Goal: Transaction & Acquisition: Purchase product/service

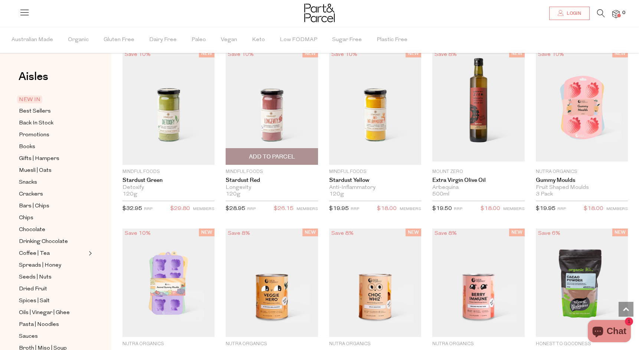
scroll to position [677, 0]
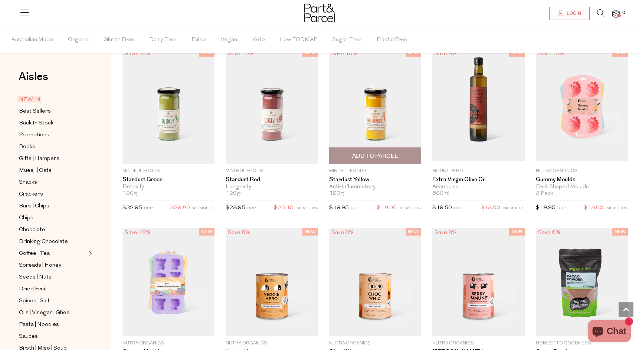
click at [378, 120] on img at bounding box center [375, 106] width 92 height 115
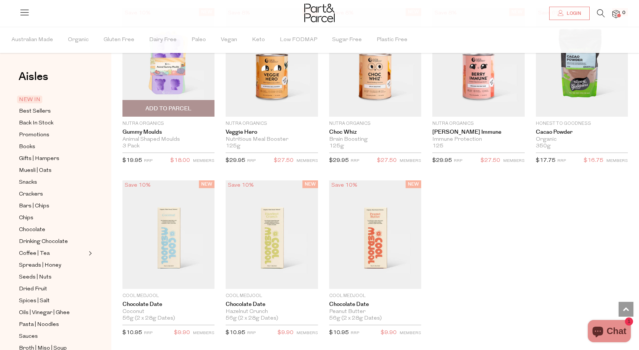
scroll to position [918, 0]
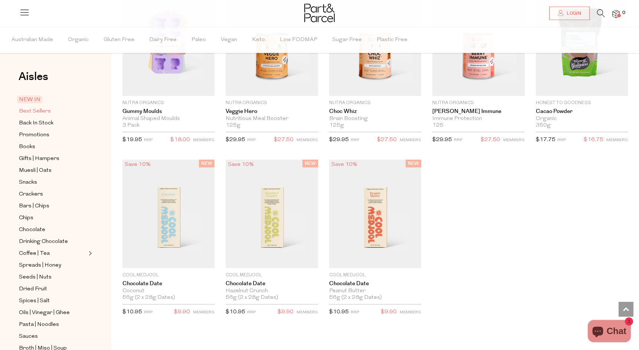
click at [33, 107] on link "Best Sellers" at bounding box center [52, 111] width 67 height 9
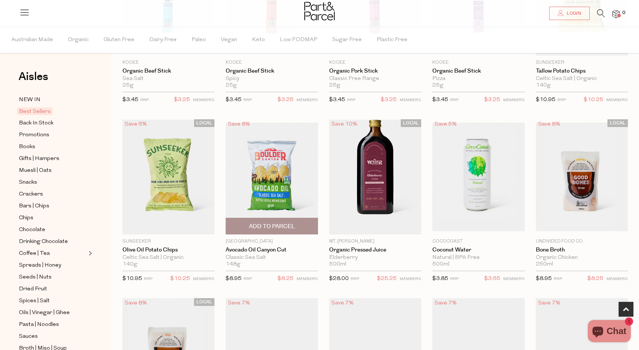
scroll to position [163, 0]
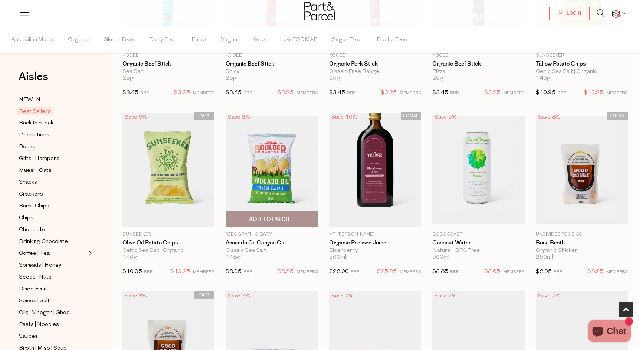
click at [268, 217] on span "Add To Parcel" at bounding box center [272, 220] width 46 height 8
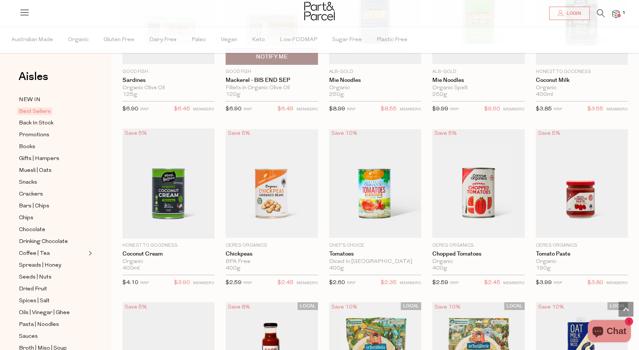
scroll to position [673, 0]
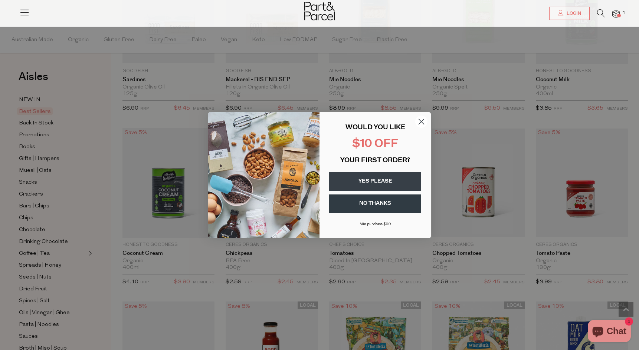
click at [420, 121] on icon "Close dialog" at bounding box center [421, 121] width 13 height 13
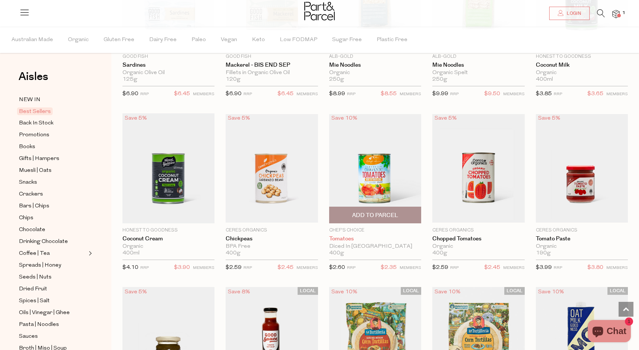
scroll to position [688, 0]
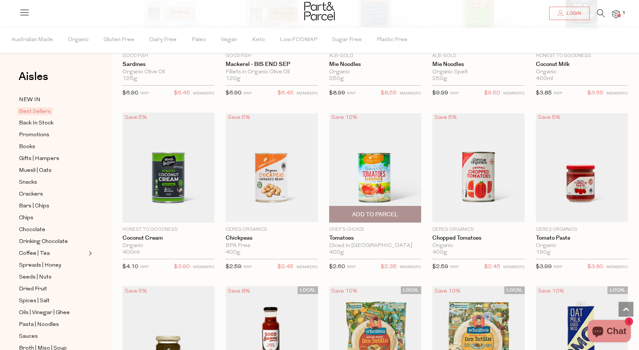
click at [365, 209] on span "Add To Parcel" at bounding box center [375, 215] width 88 height 16
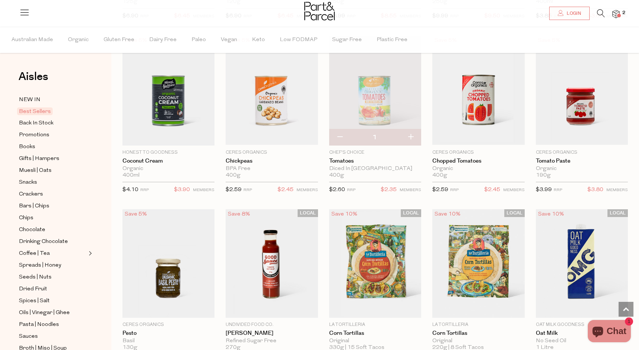
scroll to position [766, 0]
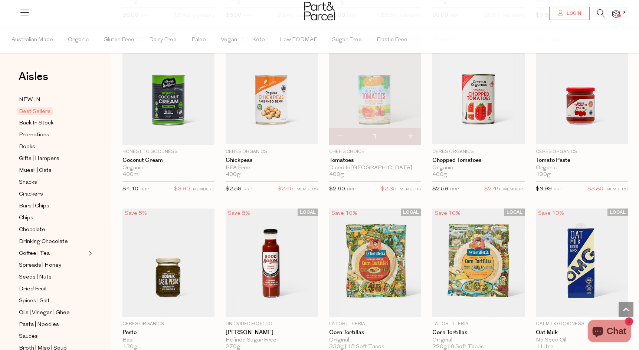
click at [410, 135] on button "button" at bounding box center [410, 137] width 21 height 16
type input "2"
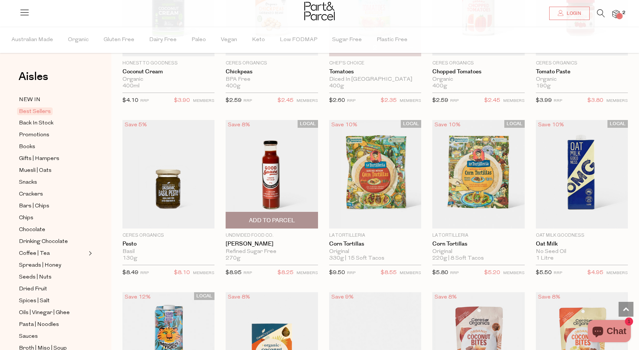
scroll to position [865, 0]
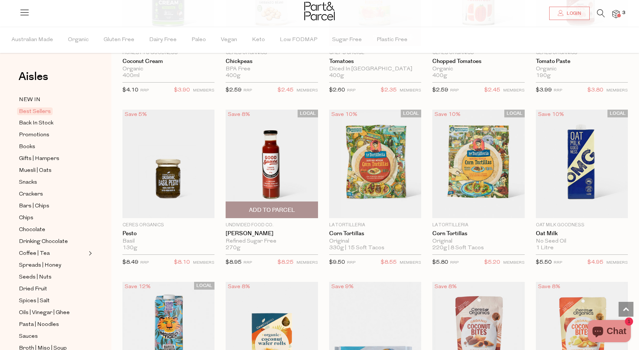
click at [271, 212] on span "Add To Parcel" at bounding box center [272, 211] width 46 height 8
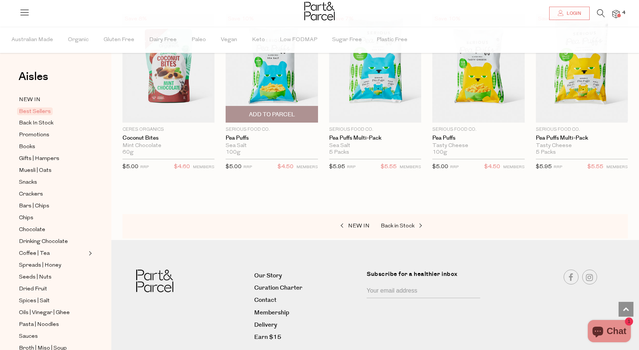
scroll to position [1319, 0]
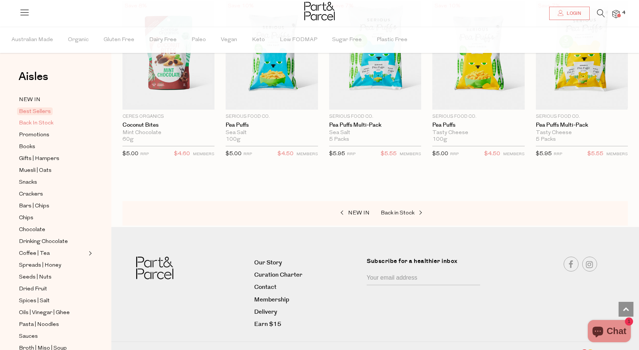
click at [45, 120] on span "Back In Stock" at bounding box center [36, 123] width 34 height 9
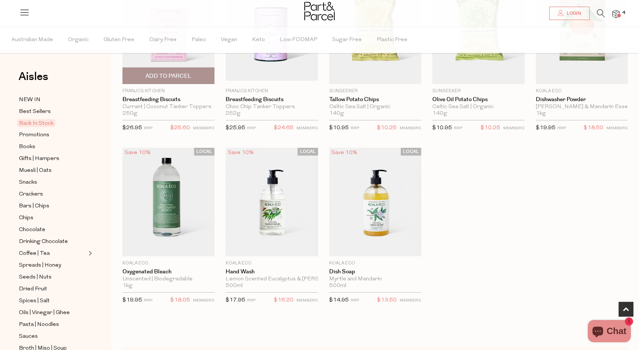
scroll to position [302, 0]
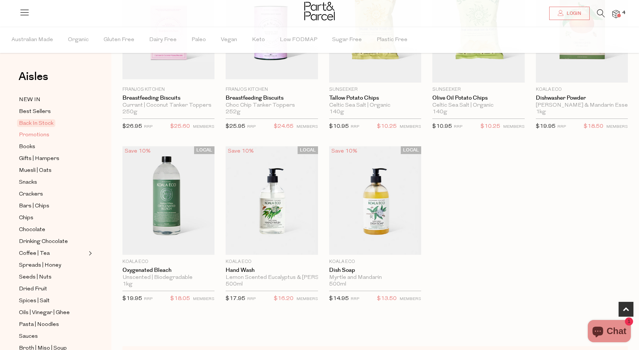
click at [37, 134] on span "Promotions" at bounding box center [34, 135] width 30 height 9
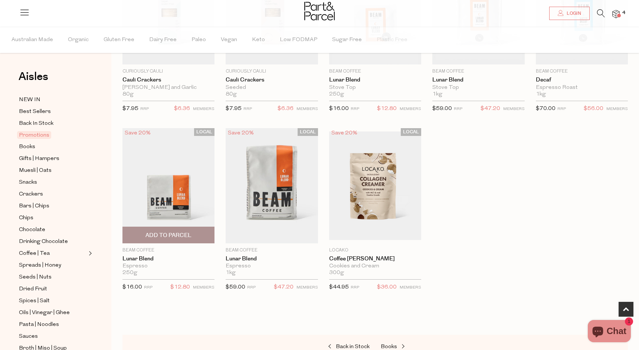
scroll to position [317, 0]
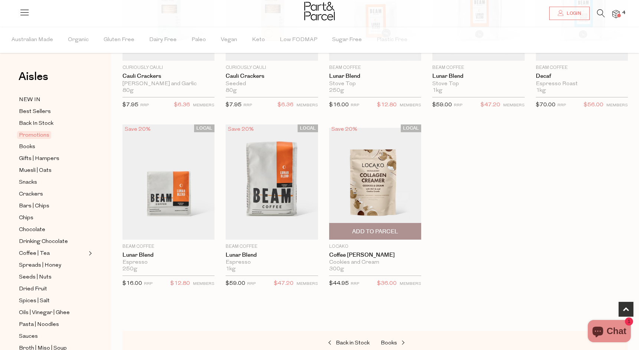
click at [369, 176] on img at bounding box center [375, 182] width 92 height 109
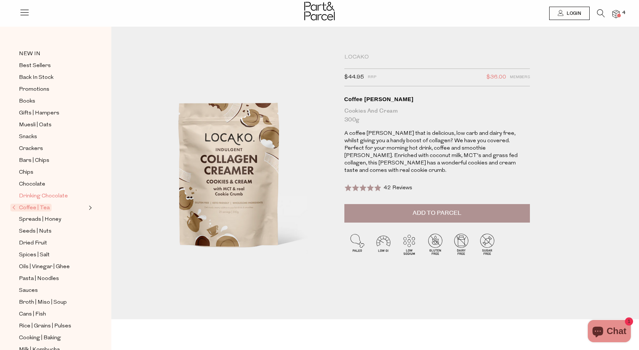
scroll to position [27, 0]
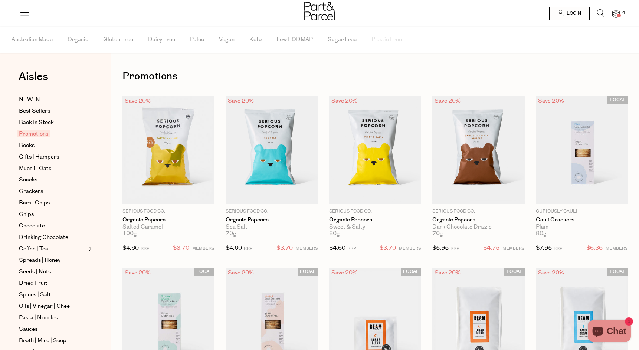
scroll to position [1, 0]
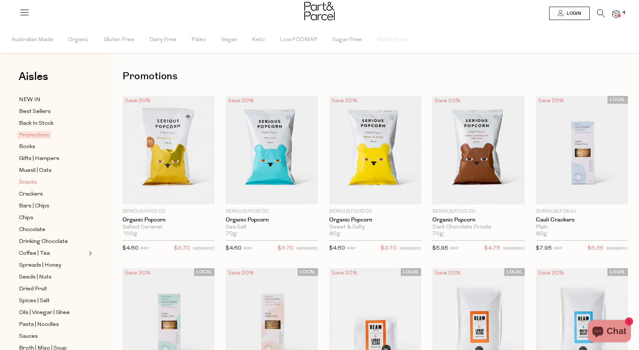
click at [27, 184] on span "Snacks" at bounding box center [28, 182] width 18 height 9
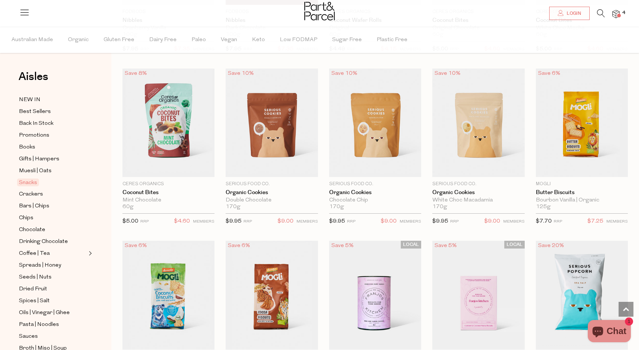
scroll to position [1077, 0]
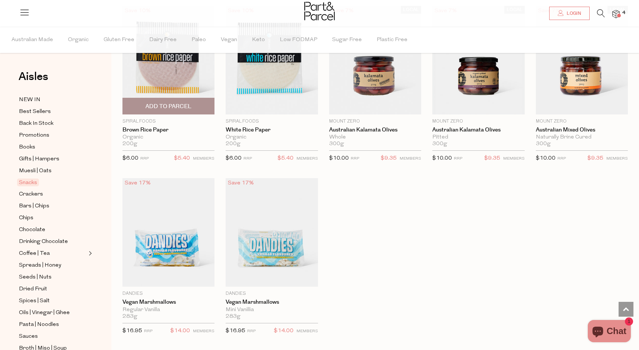
scroll to position [2174, 0]
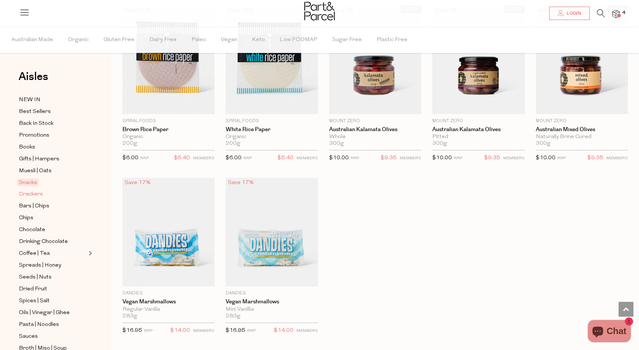
click at [34, 194] on span "Crackers" at bounding box center [31, 194] width 24 height 9
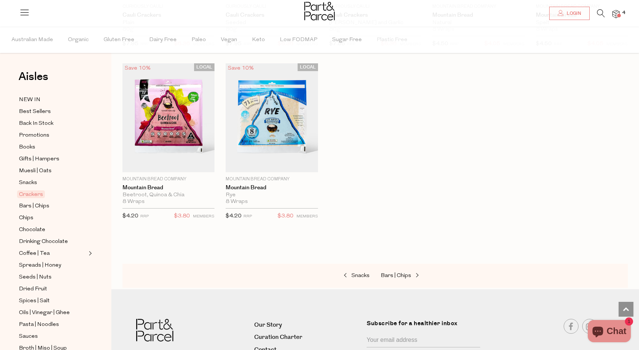
scroll to position [1251, 0]
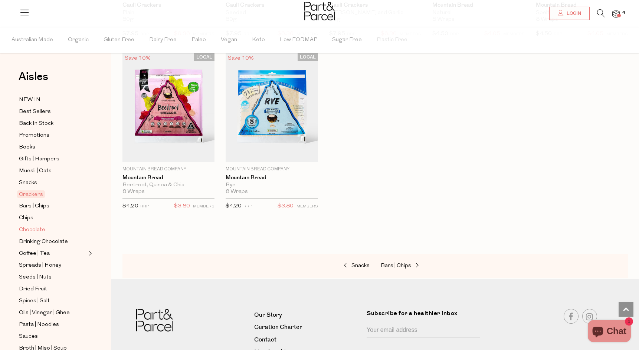
click at [33, 226] on span "Chocolate" at bounding box center [32, 230] width 26 height 9
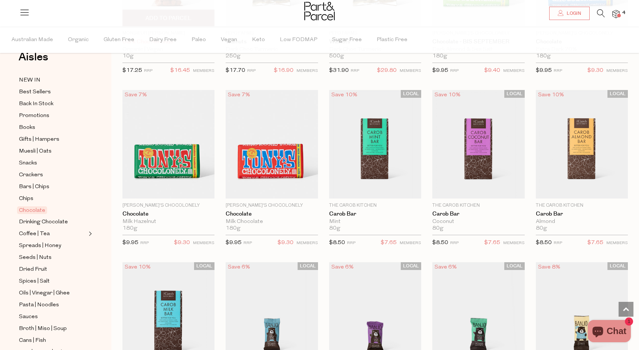
scroll to position [1415, 0]
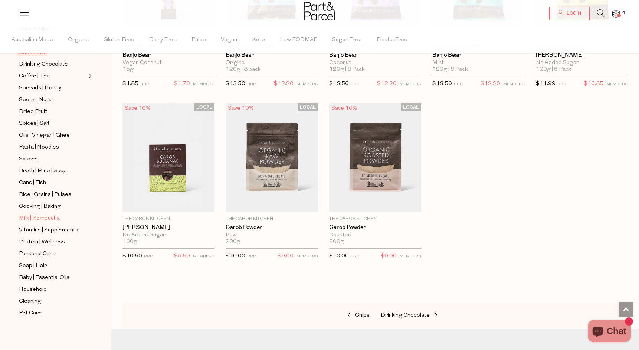
scroll to position [178, 0]
click at [42, 216] on span "Milk | Kombucha" at bounding box center [39, 218] width 41 height 9
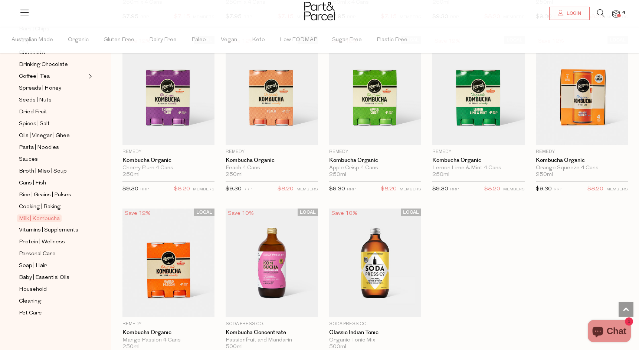
scroll to position [178, 0]
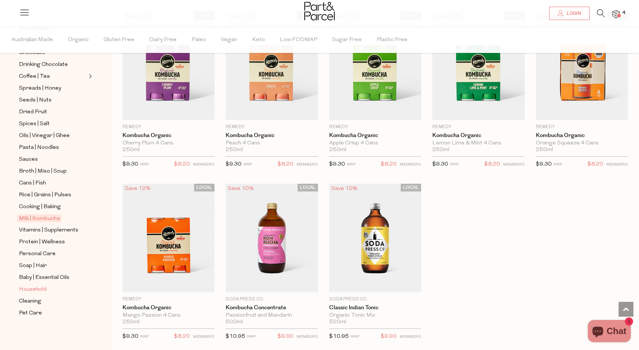
click at [28, 289] on span "Household" at bounding box center [33, 290] width 28 height 9
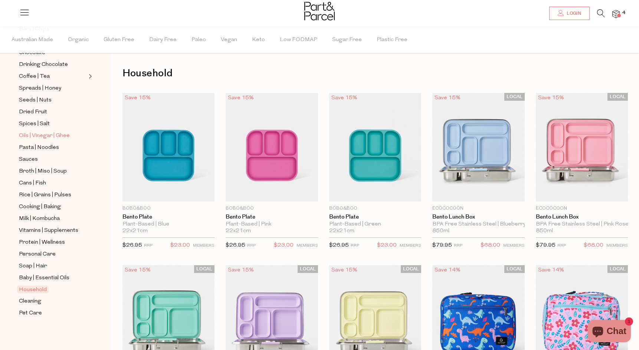
scroll to position [178, 0]
click at [32, 299] on span "Cleaning" at bounding box center [30, 301] width 22 height 9
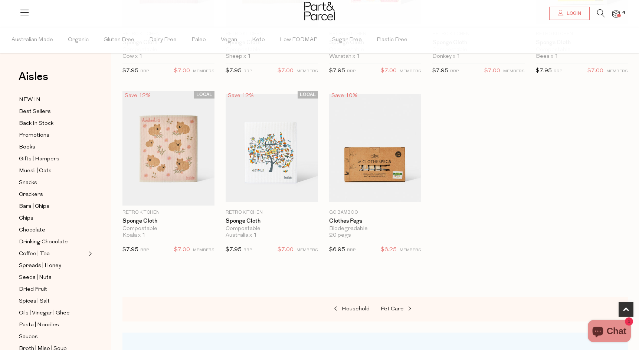
scroll to position [362, 0]
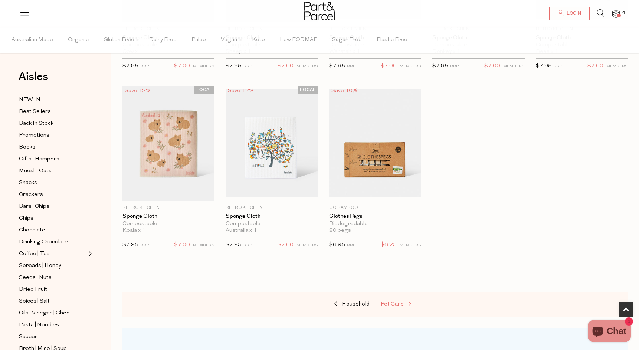
click at [390, 303] on span "Pet Care" at bounding box center [392, 305] width 23 height 6
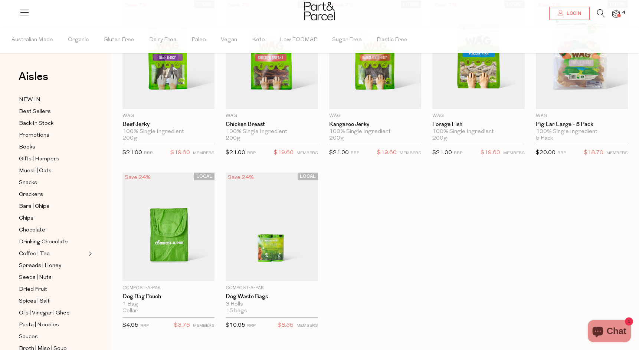
scroll to position [97, 0]
click at [599, 13] on icon at bounding box center [601, 13] width 8 height 8
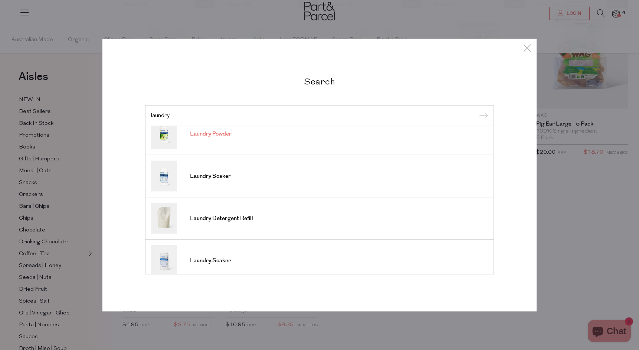
scroll to position [225, 0]
type input "laundry"
click at [216, 217] on span "Laundry Detergent Refill" at bounding box center [221, 217] width 63 height 7
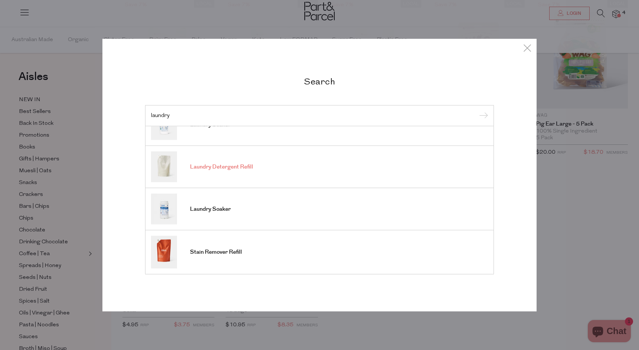
scroll to position [276, 0]
click at [210, 208] on span "Laundry Soaker" at bounding box center [210, 209] width 41 height 7
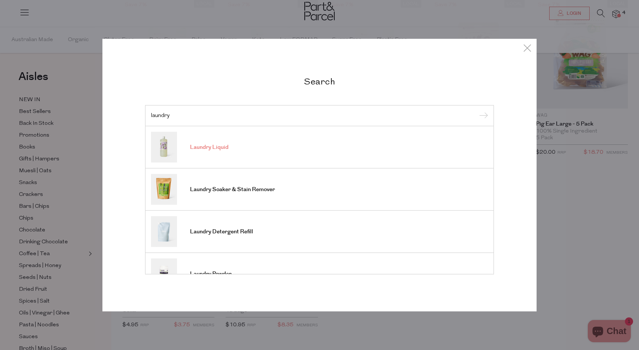
scroll to position [0, 0]
click at [204, 149] on span "Laundry Liquid" at bounding box center [209, 147] width 39 height 7
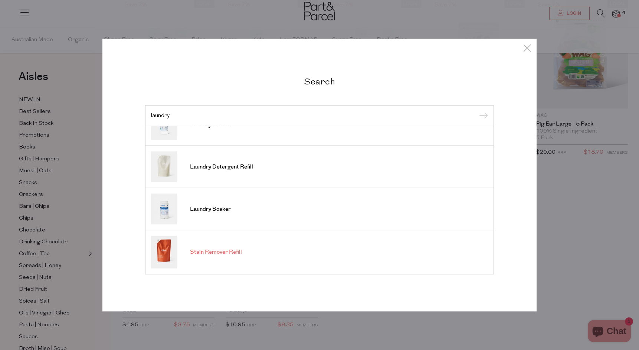
scroll to position [276, 0]
click at [214, 253] on span "Stain Remover Refill" at bounding box center [216, 252] width 52 height 7
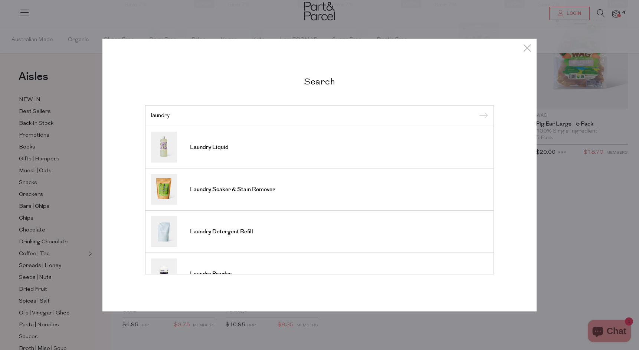
scroll to position [0, 0]
click at [227, 190] on span "Laundry Soaker & Stain Remover" at bounding box center [232, 189] width 85 height 7
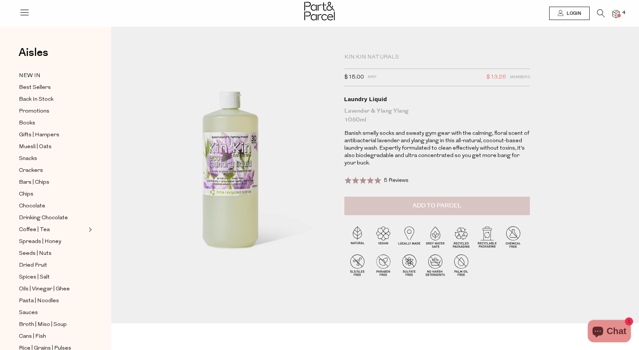
click at [427, 202] on span "Add to Parcel" at bounding box center [436, 206] width 49 height 9
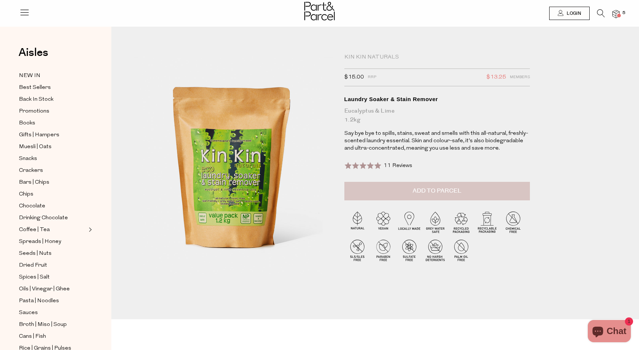
click at [432, 189] on span "Add to Parcel" at bounding box center [436, 191] width 49 height 9
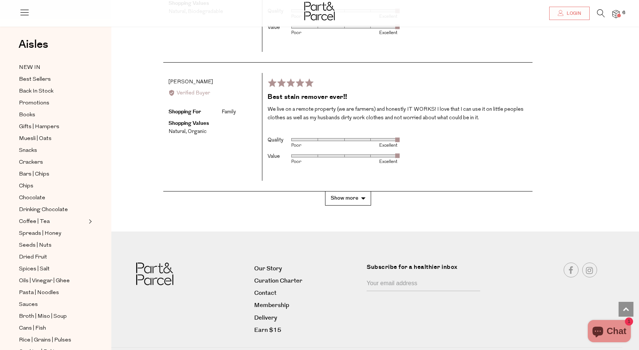
scroll to position [1379, 0]
click at [620, 13] on span "6" at bounding box center [623, 13] width 7 height 7
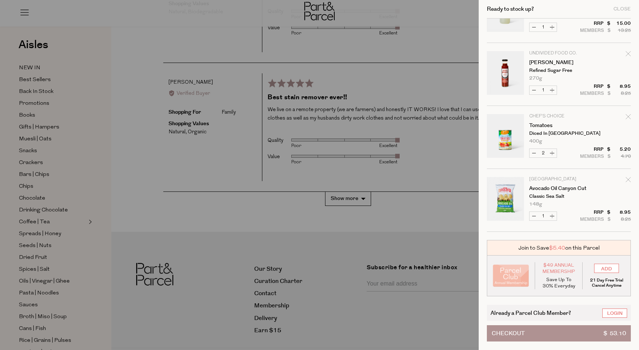
scroll to position [102, 0]
click at [612, 313] on link "Login" at bounding box center [614, 313] width 25 height 9
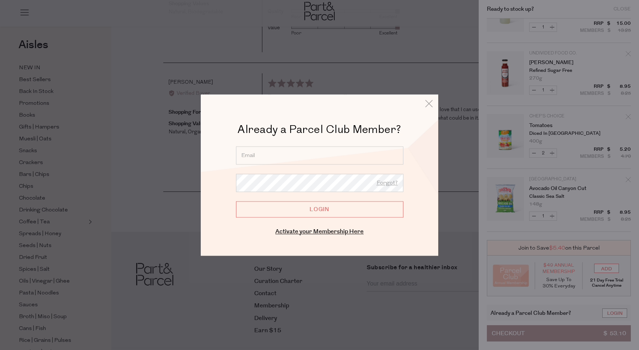
type input "[PERSON_NAME][EMAIL_ADDRESS][DOMAIN_NAME]"
click at [319, 210] on input "Login" at bounding box center [319, 209] width 167 height 16
click at [313, 211] on input "Login" at bounding box center [319, 209] width 167 height 16
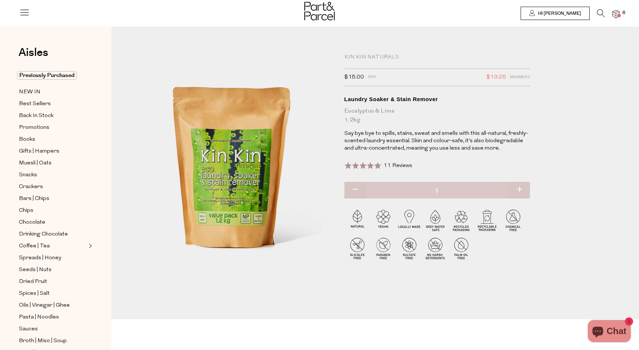
click at [616, 15] on img at bounding box center [615, 14] width 7 height 9
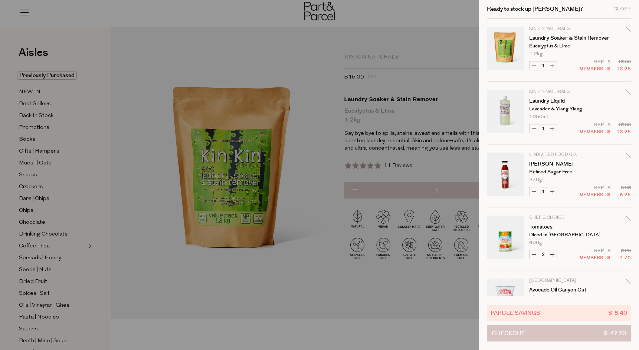
click at [535, 331] on button "Checkout $ 47.70" at bounding box center [559, 334] width 144 height 16
